Goal: Information Seeking & Learning: Learn about a topic

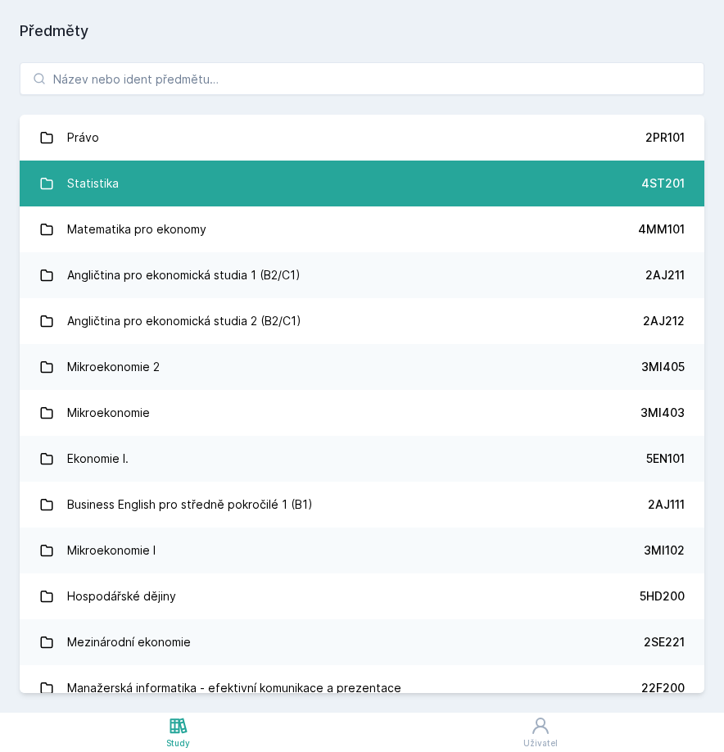
click at [103, 187] on div "Statistika" at bounding box center [93, 183] width 52 height 33
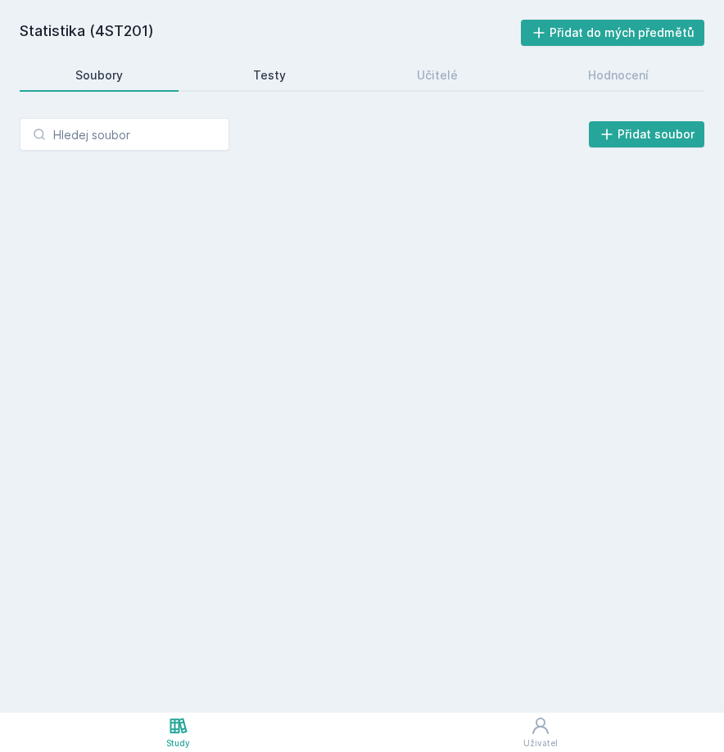
click at [253, 68] on link "Testy" at bounding box center [270, 75] width 144 height 33
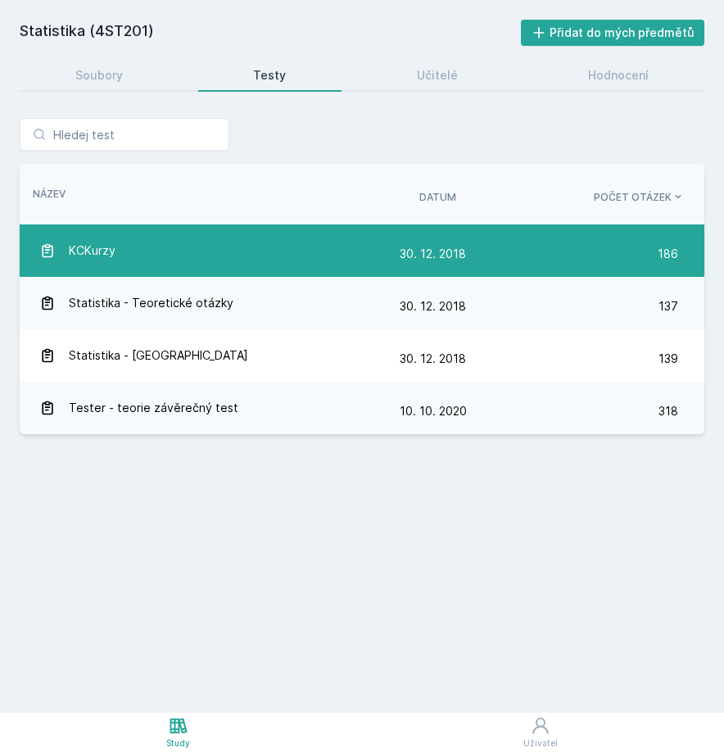
click at [137, 259] on div "KCKurzy" at bounding box center [219, 250] width 360 height 33
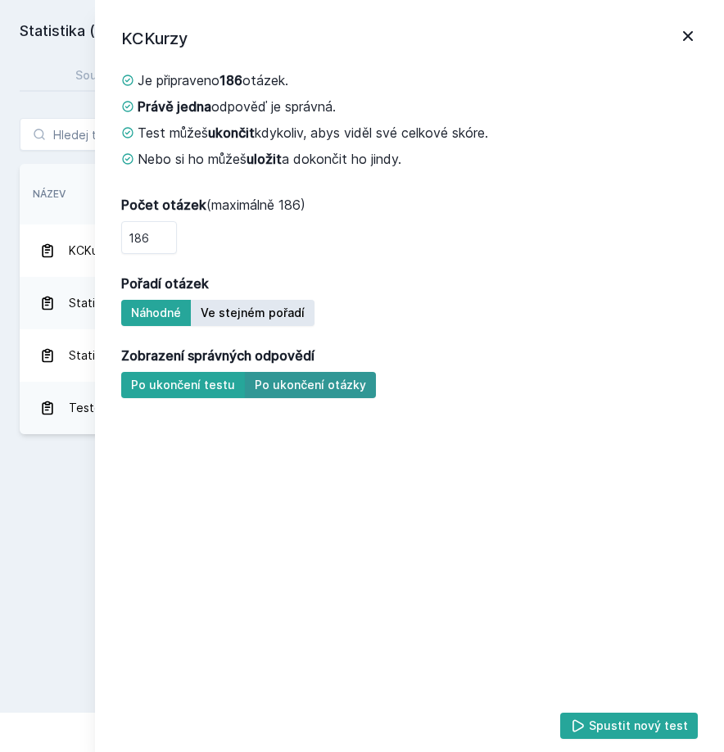
click at [293, 382] on button "Po ukončení otázky" at bounding box center [310, 385] width 131 height 26
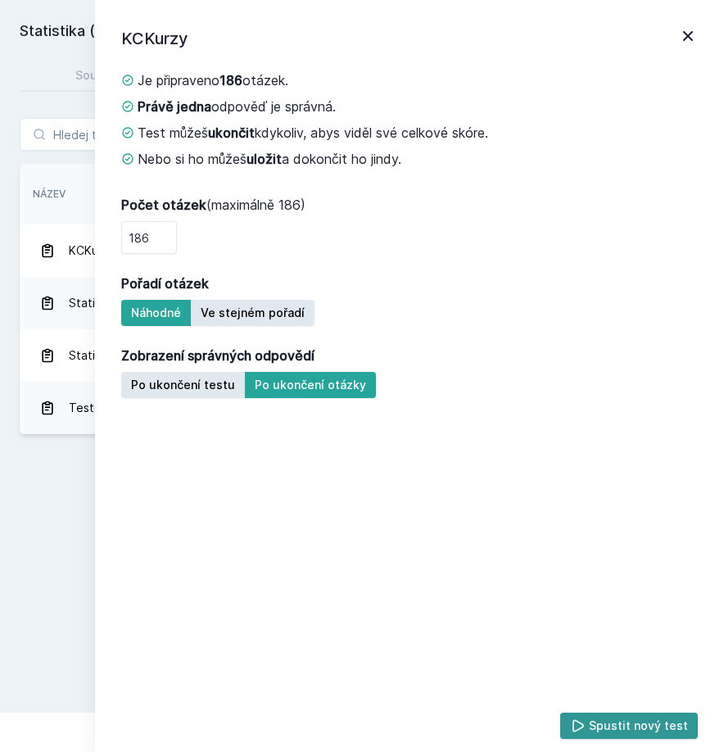
click at [586, 733] on icon at bounding box center [578, 725] width 16 height 16
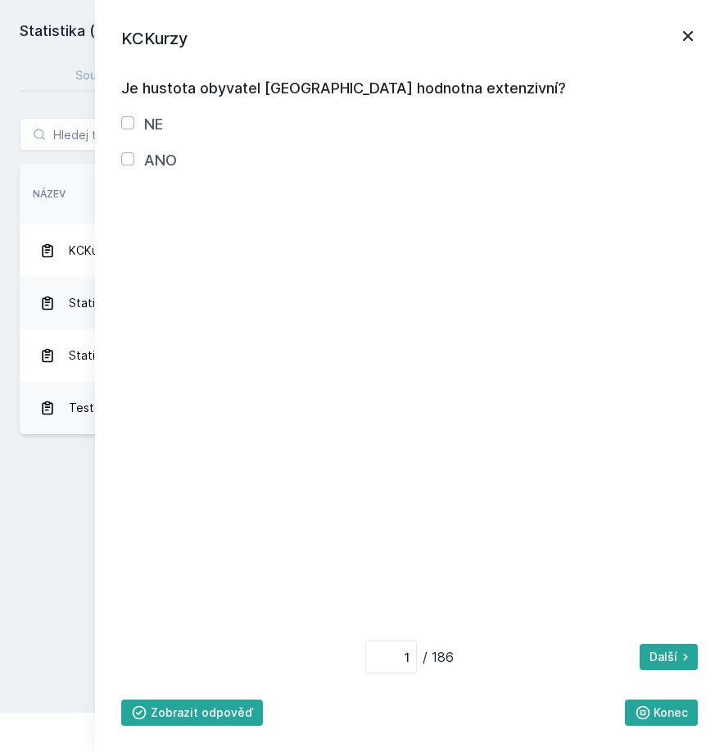
click at [690, 40] on icon at bounding box center [688, 36] width 20 height 20
